Goal: Transaction & Acquisition: Purchase product/service

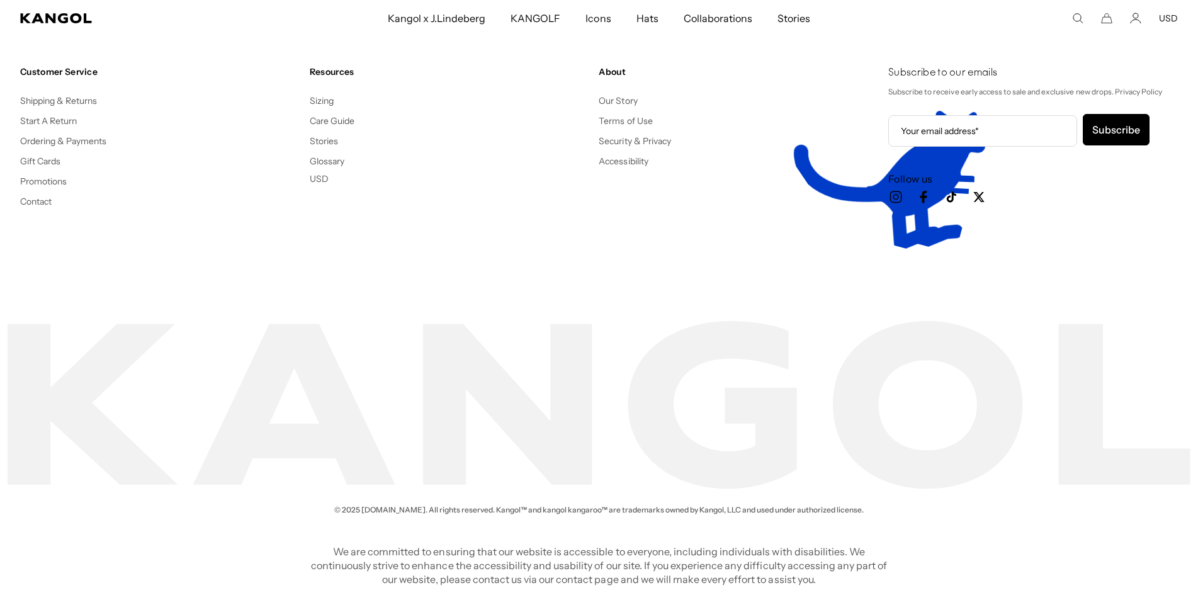
drag, startPoint x: 915, startPoint y: 224, endPoint x: 905, endPoint y: 234, distance: 13.8
click at [905, 234] on div "Customer Service Shipping & Returns Start A Return Ordering & Payments Gift Car…" at bounding box center [599, 157] width 1198 height 283
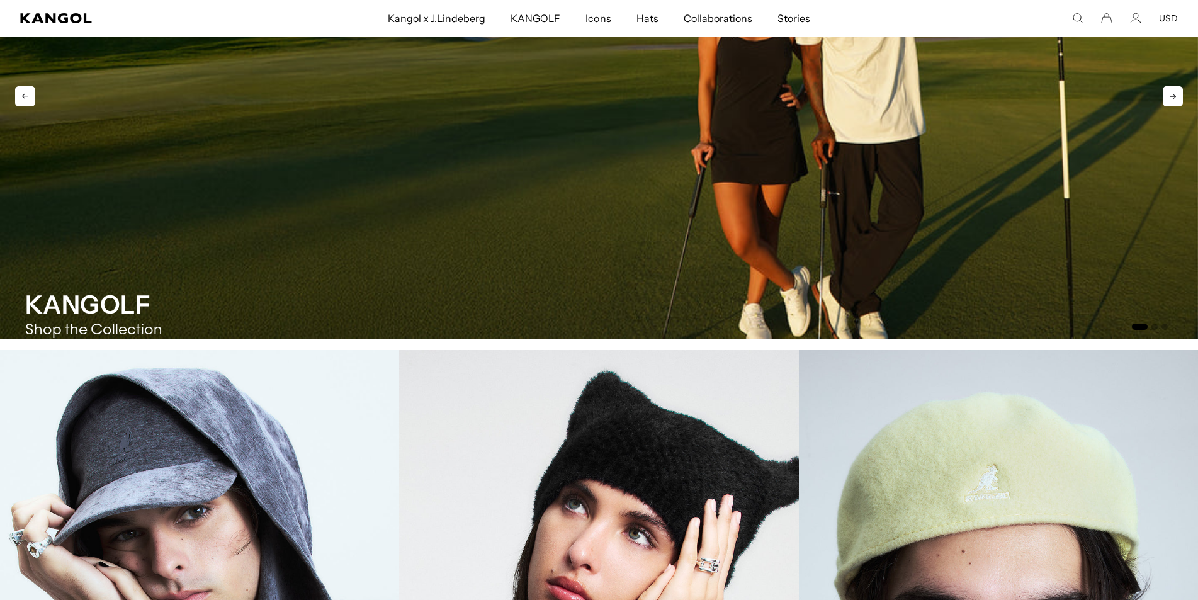
scroll to position [0, 259]
click at [579, 412] on body "Skip to content My Bag ( 0 ) Your cart is empty. Explore new hats Loading... Su…" at bounding box center [599, 396] width 1198 height 3769
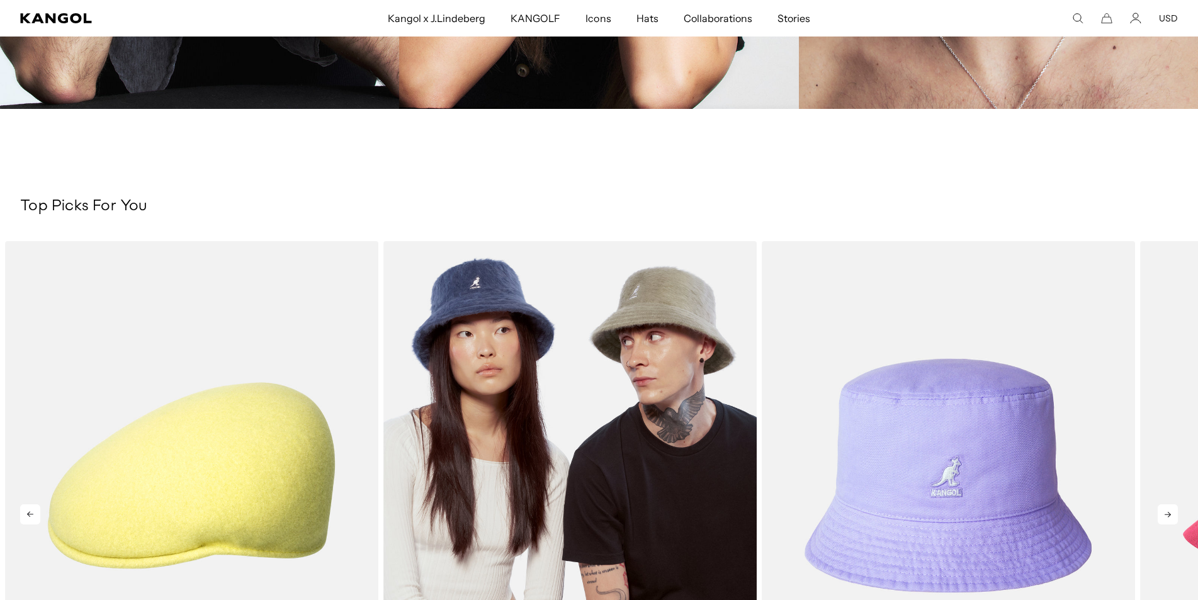
scroll to position [1908, 0]
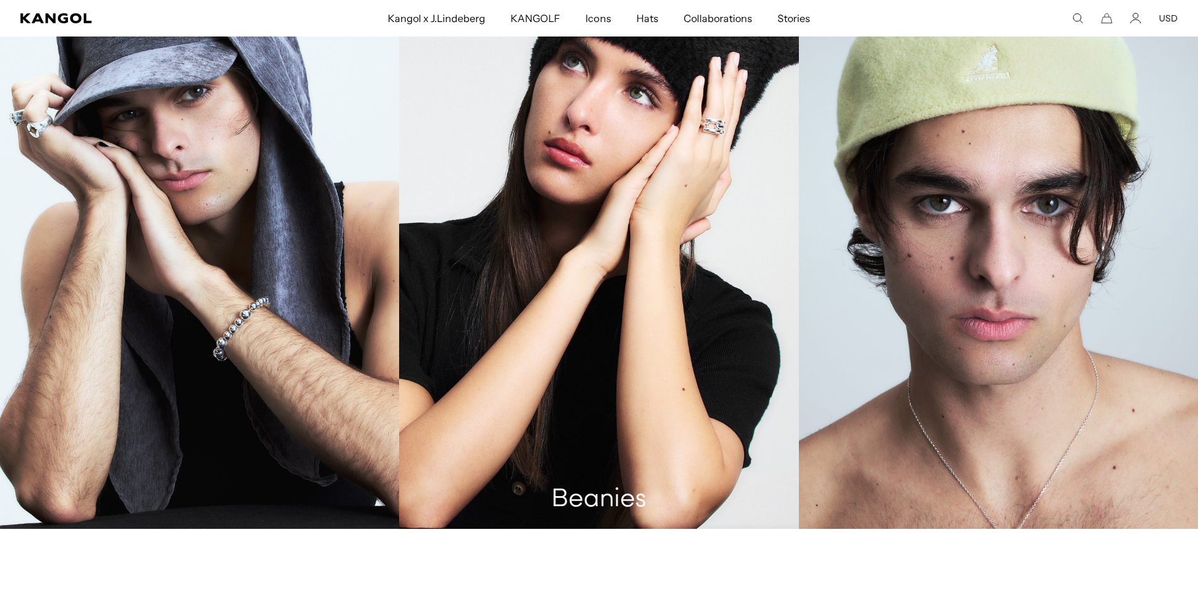
click at [620, 305] on link "Beanies" at bounding box center [598, 229] width 399 height 599
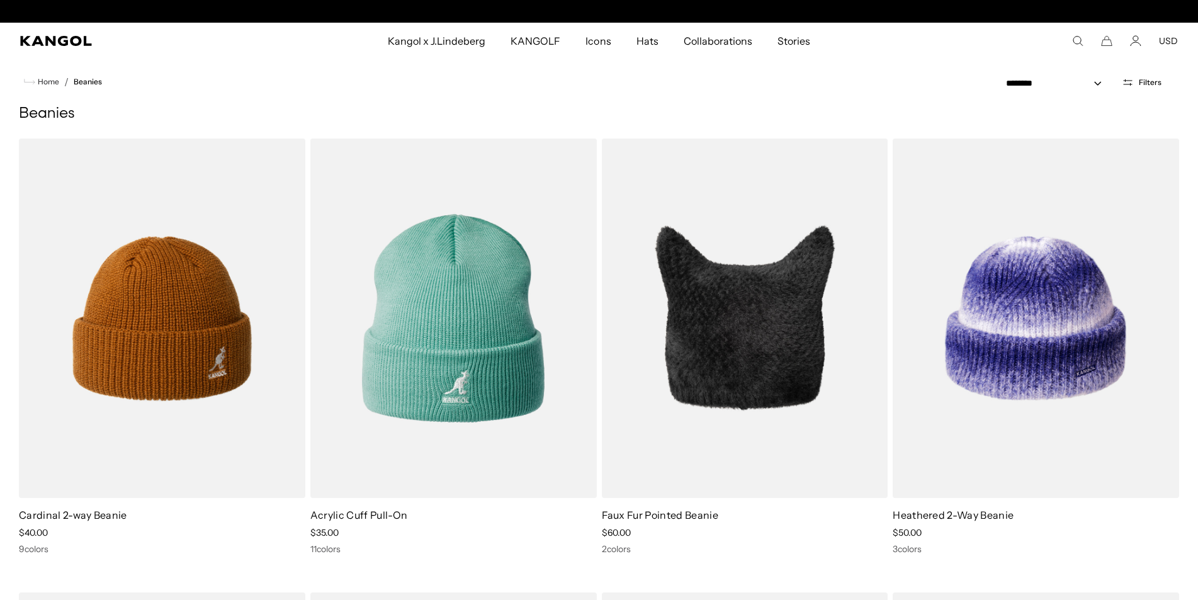
scroll to position [0, 259]
